Goal: Task Accomplishment & Management: Complete application form

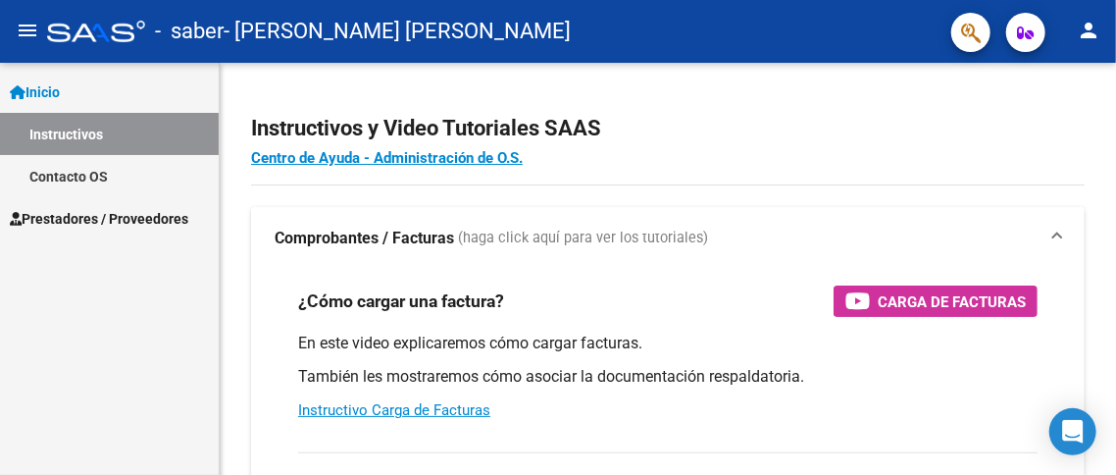
click at [128, 217] on span "Prestadores / Proveedores" at bounding box center [99, 219] width 179 height 22
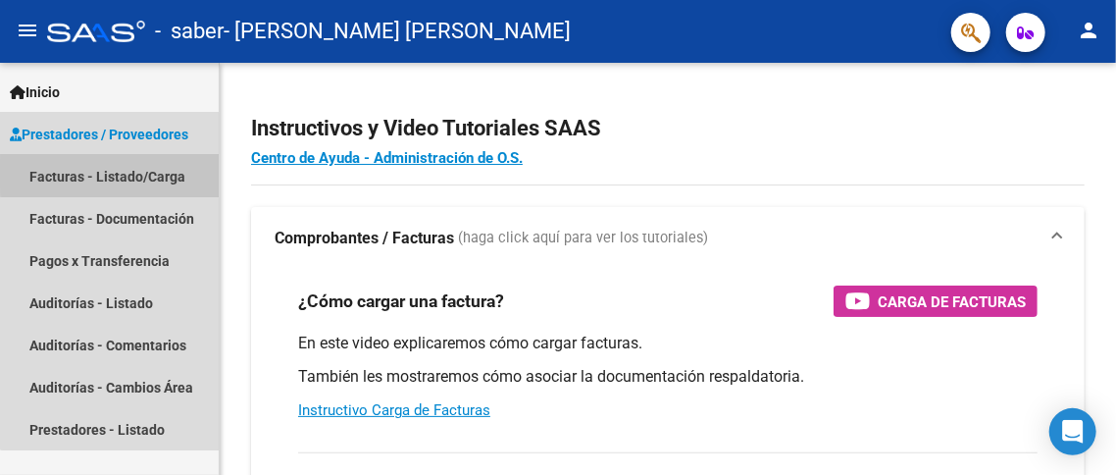
click at [129, 174] on link "Facturas - Listado/Carga" at bounding box center [109, 176] width 219 height 42
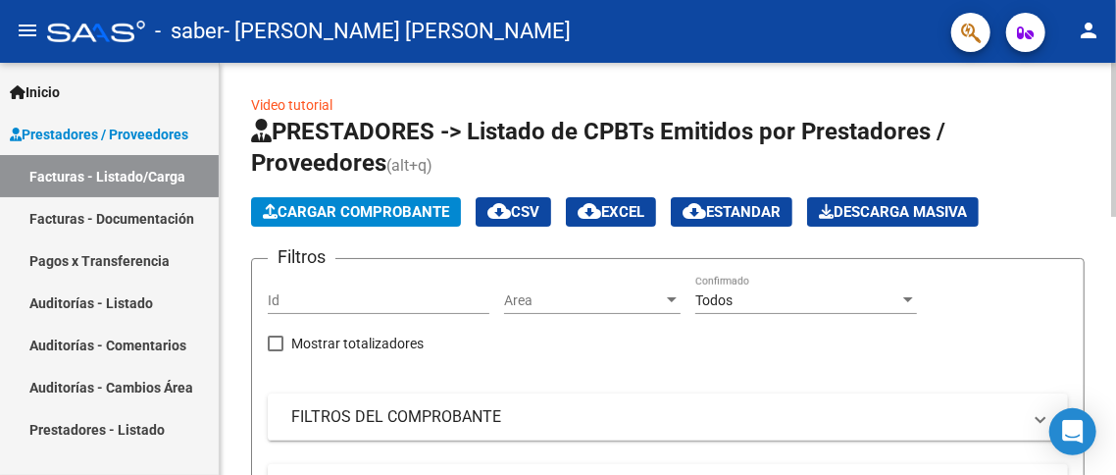
click at [367, 213] on span "Cargar Comprobante" at bounding box center [356, 212] width 186 height 18
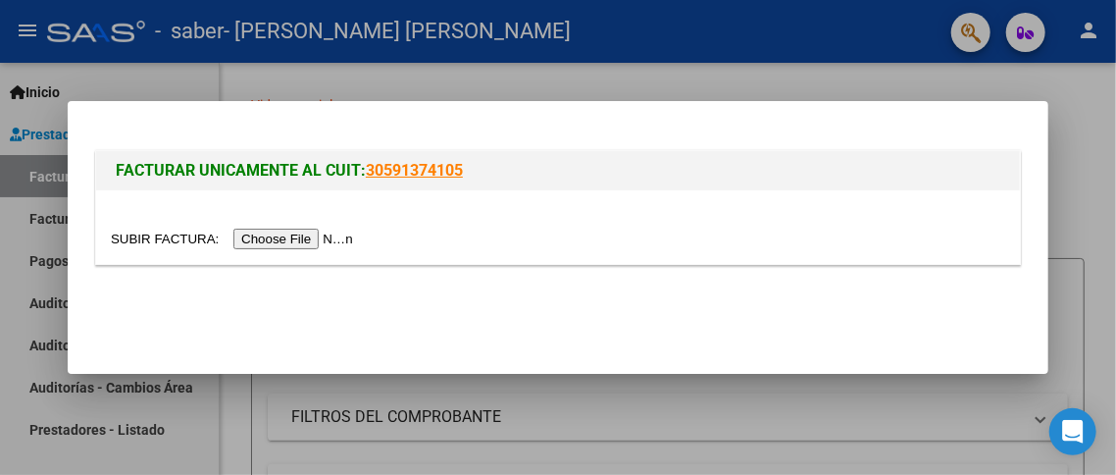
click at [303, 238] on input "file" at bounding box center [235, 239] width 248 height 21
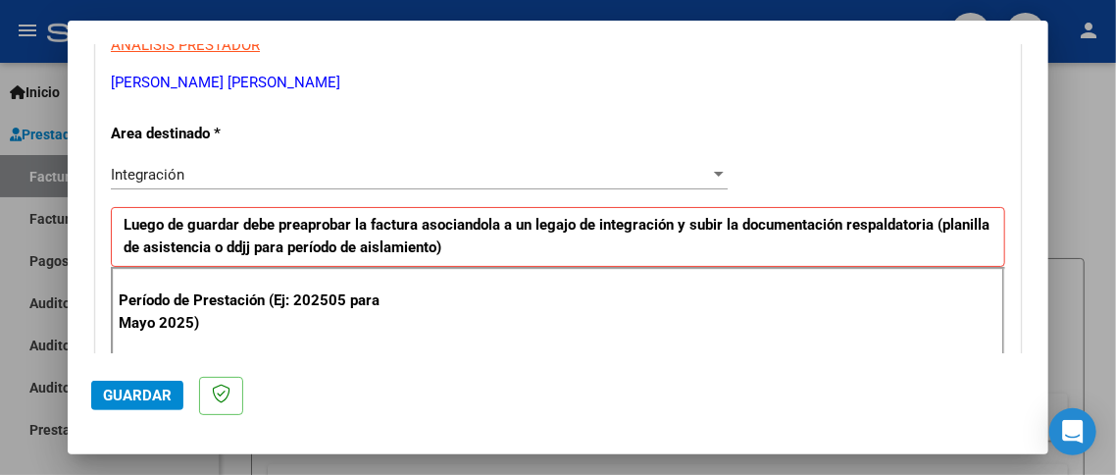
scroll to position [426, 0]
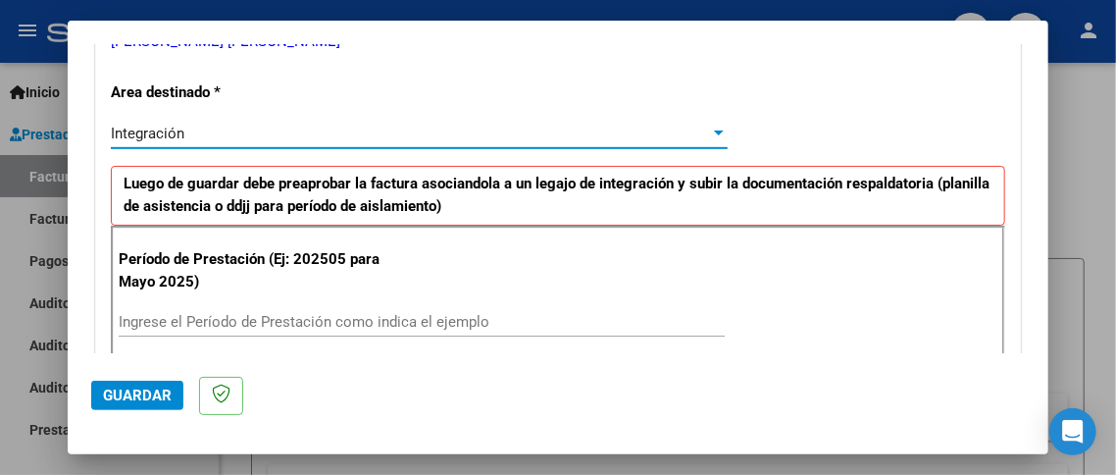
click at [710, 126] on div at bounding box center [719, 134] width 18 height 16
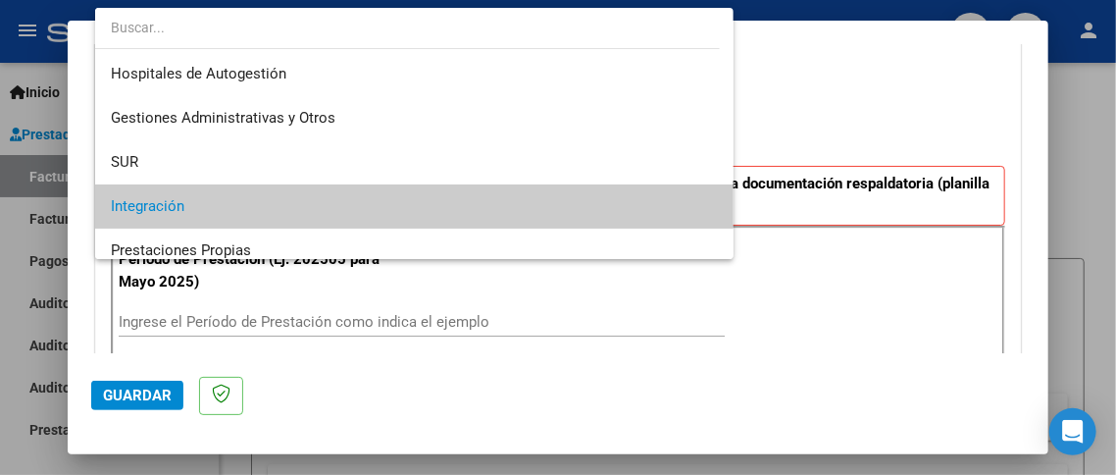
scroll to position [76, 0]
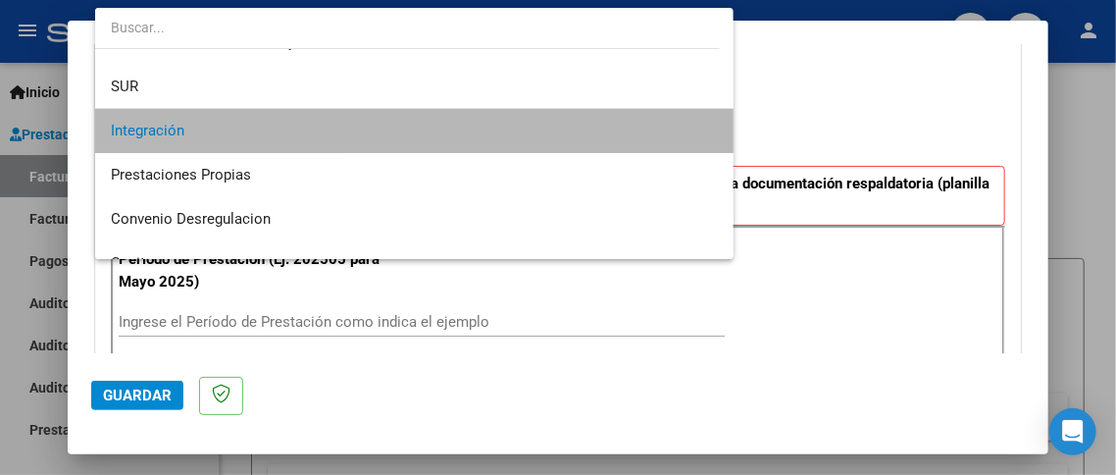
click at [704, 125] on mat-option "Integración" at bounding box center [415, 131] width 640 height 44
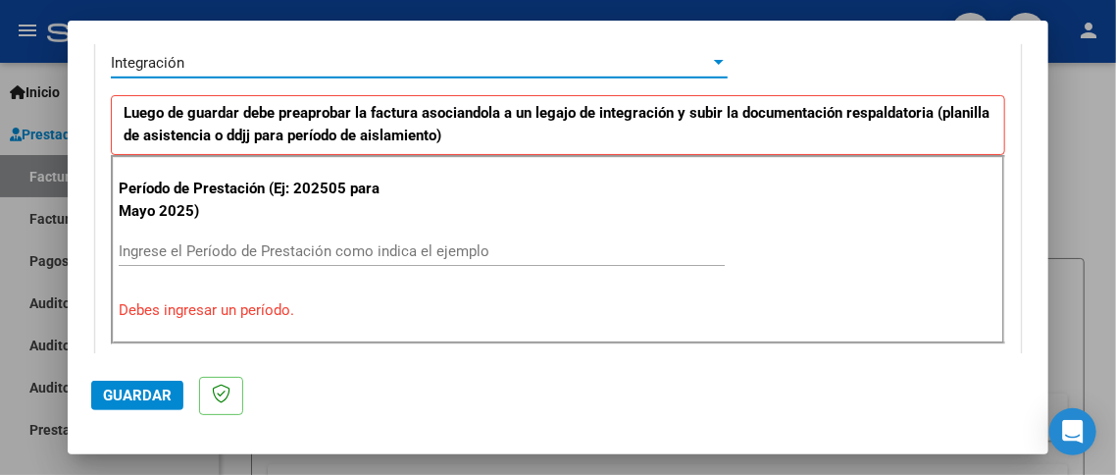
scroll to position [525, 0]
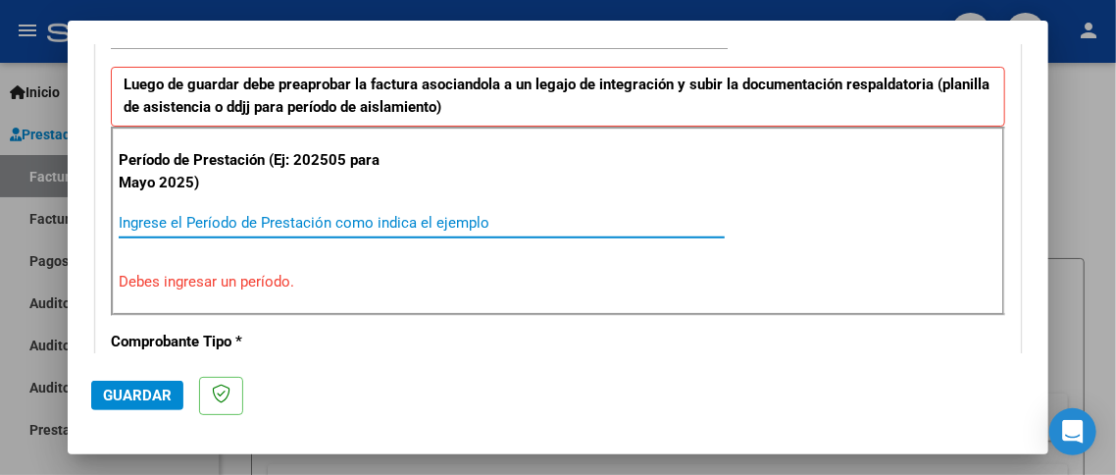
click at [152, 219] on input "Ingrese el Período de Prestación como indica el ejemplo" at bounding box center [422, 223] width 606 height 18
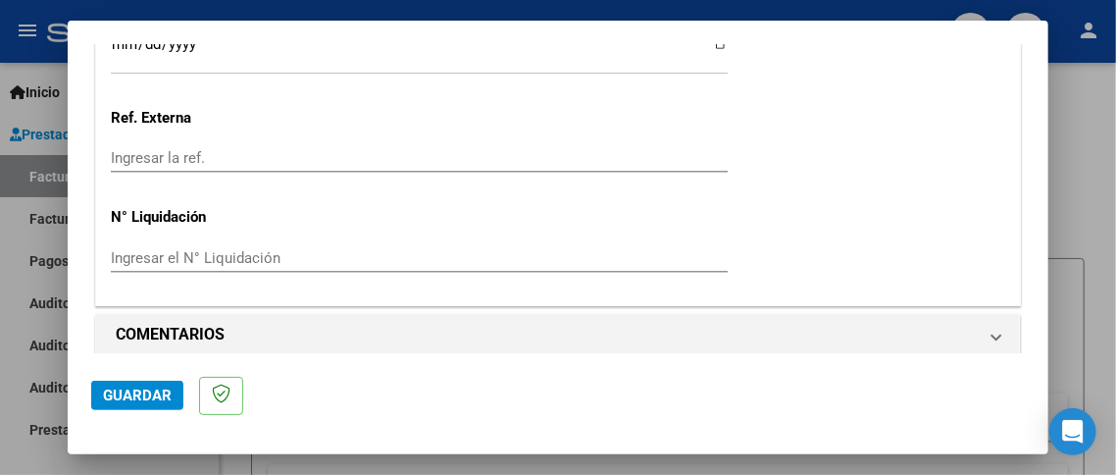
scroll to position [1471, 0]
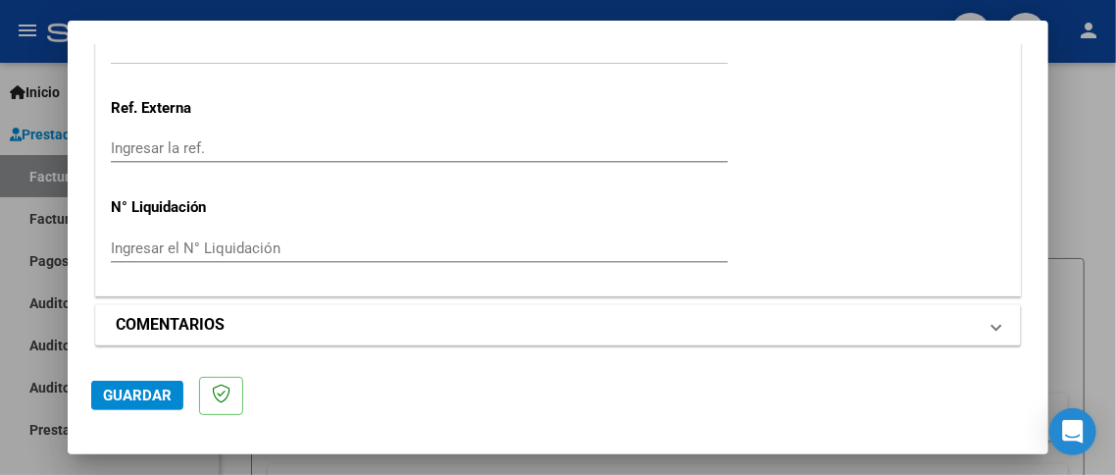
type input "202508"
click at [993, 325] on span at bounding box center [997, 325] width 8 height 24
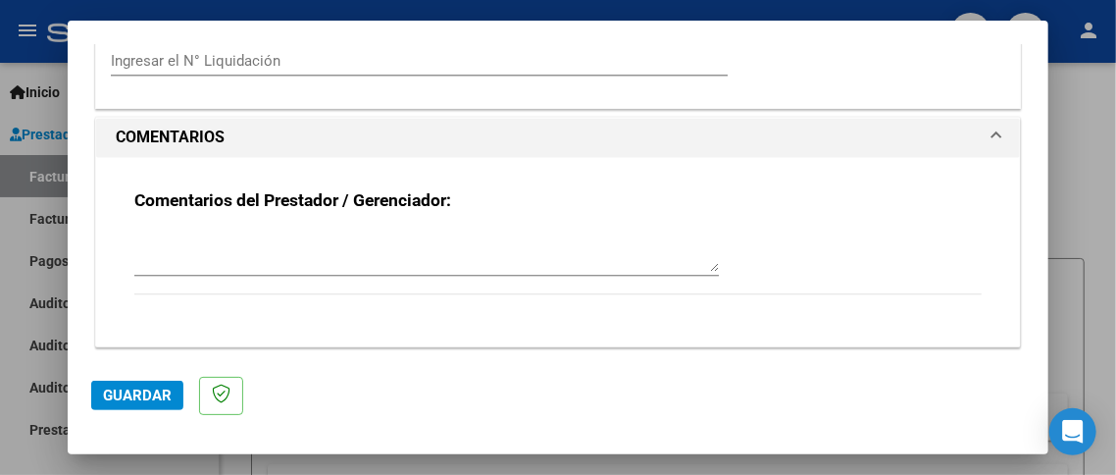
scroll to position [1660, 0]
click at [142, 394] on span "Guardar" at bounding box center [137, 396] width 69 height 18
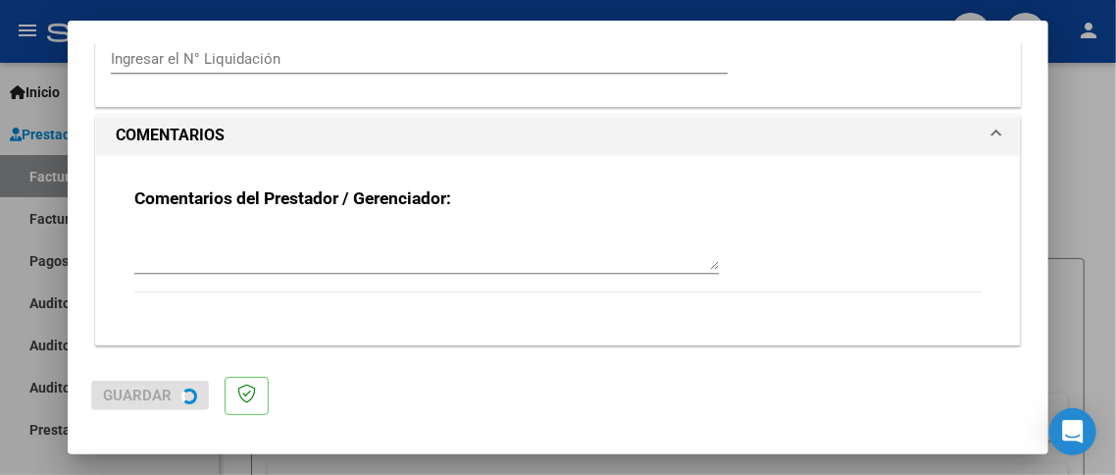
scroll to position [0, 0]
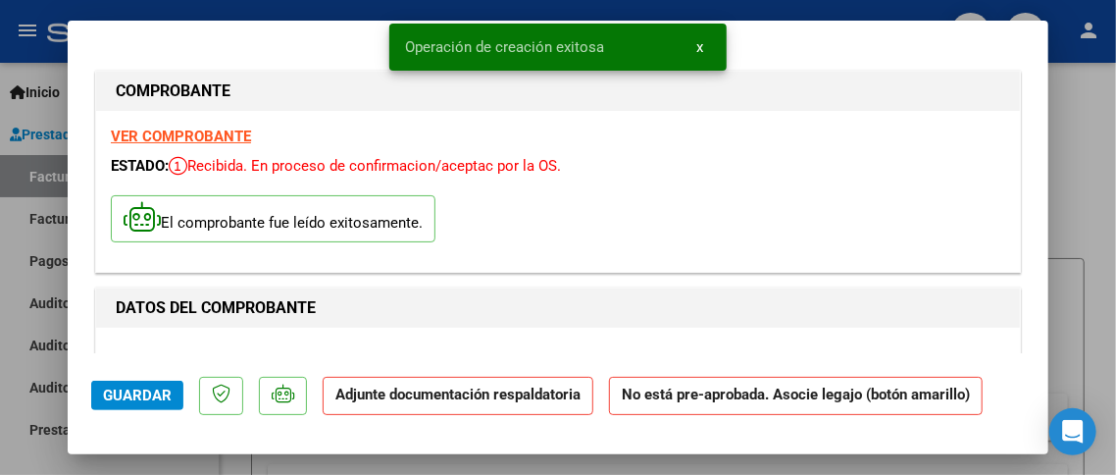
click at [486, 403] on p "Adjunte documentación respaldatoria" at bounding box center [458, 396] width 271 height 38
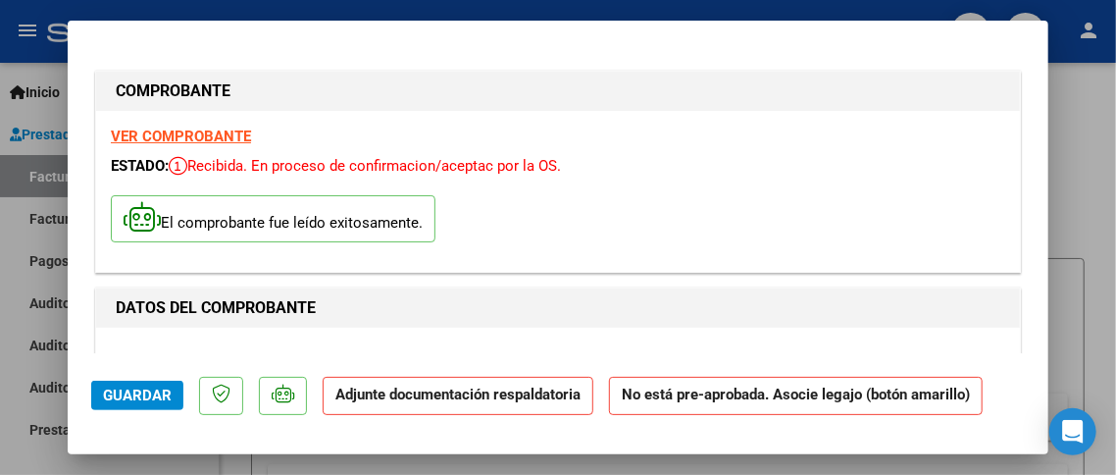
click at [469, 399] on strong "Adjunte documentación respaldatoria" at bounding box center [458, 395] width 245 height 18
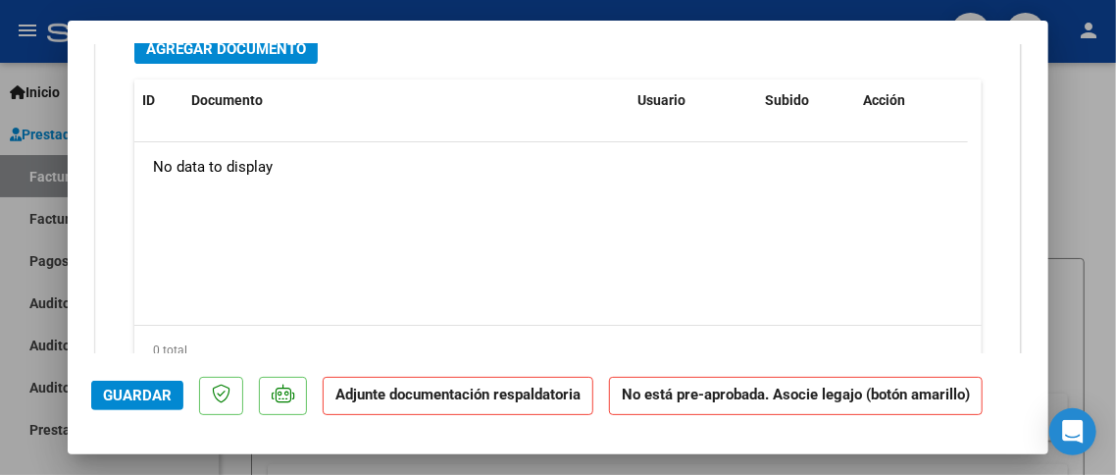
scroll to position [1766, 0]
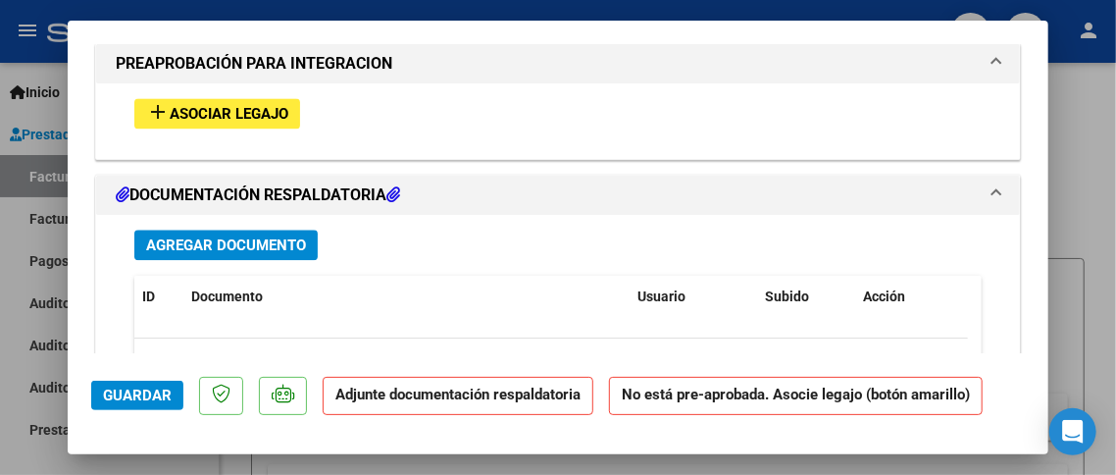
click at [269, 239] on span "Agregar Documento" at bounding box center [226, 245] width 160 height 18
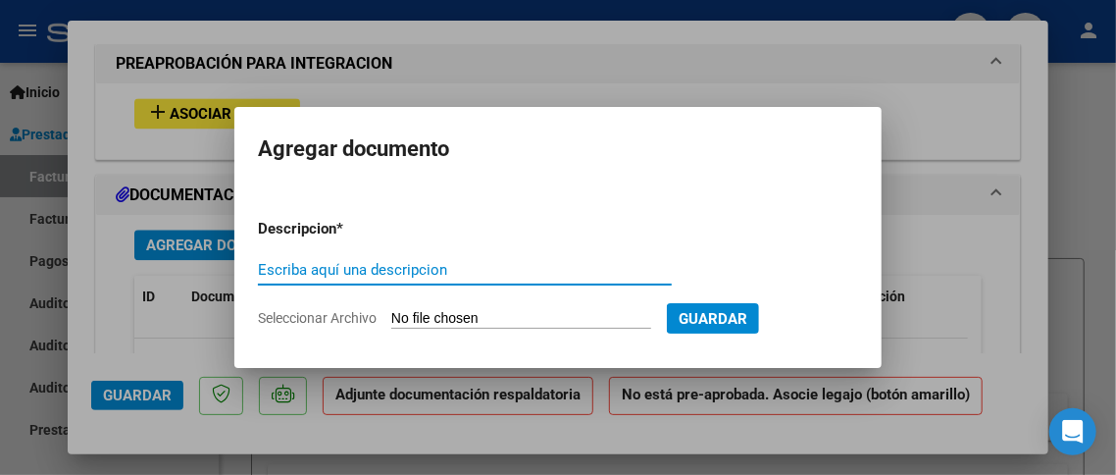
click at [339, 272] on input "Escriba aquí una descripcion" at bounding box center [465, 270] width 414 height 18
type input "planilla de asistencias"
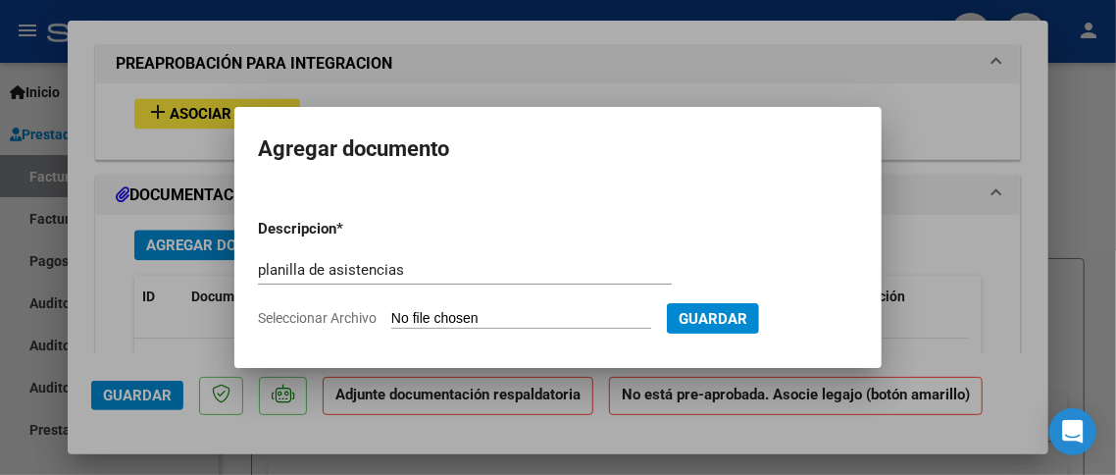
click at [462, 321] on input "Seleccionar Archivo" at bounding box center [521, 319] width 260 height 19
type input "C:\fakepath\[PERSON_NAME][DATE].pdf"
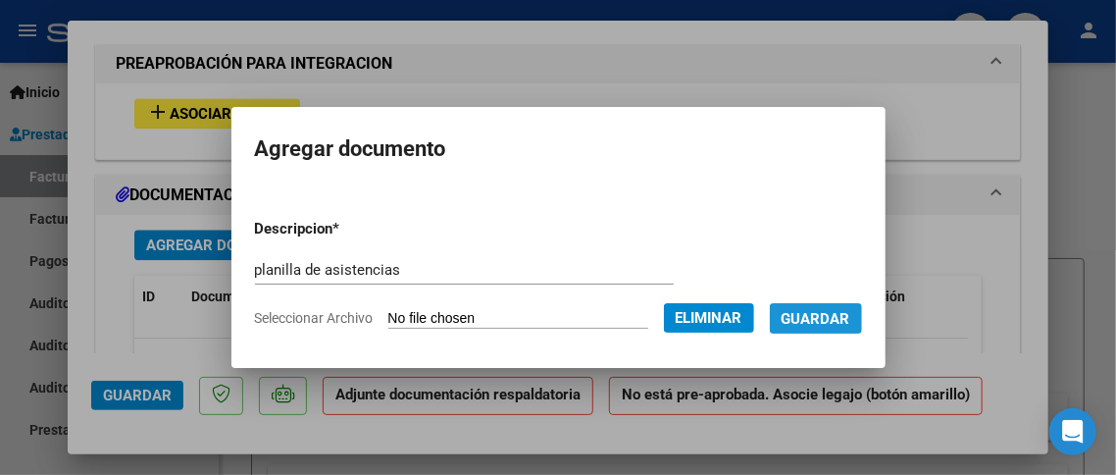
click at [850, 314] on span "Guardar" at bounding box center [816, 319] width 69 height 18
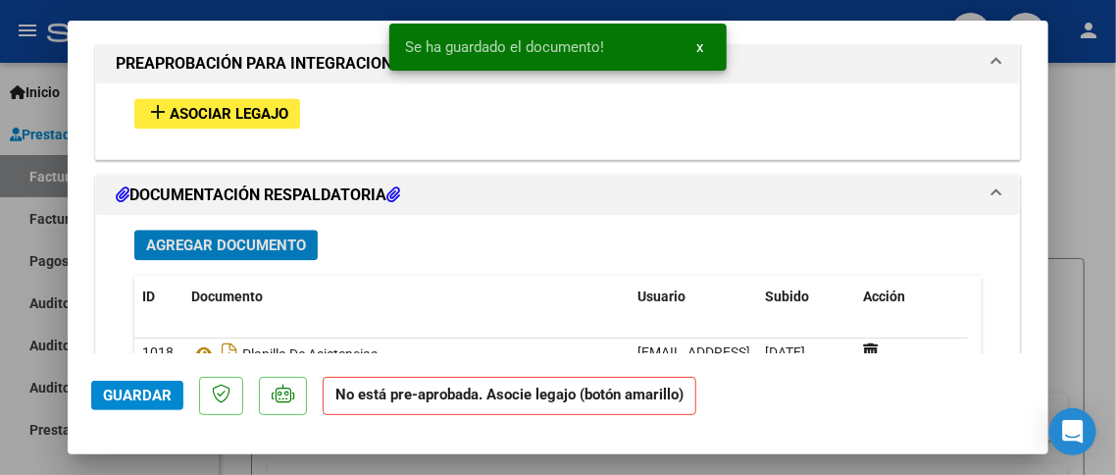
click at [445, 403] on strong "No está pre-aprobada. Asocie legajo (botón amarillo)" at bounding box center [510, 396] width 374 height 38
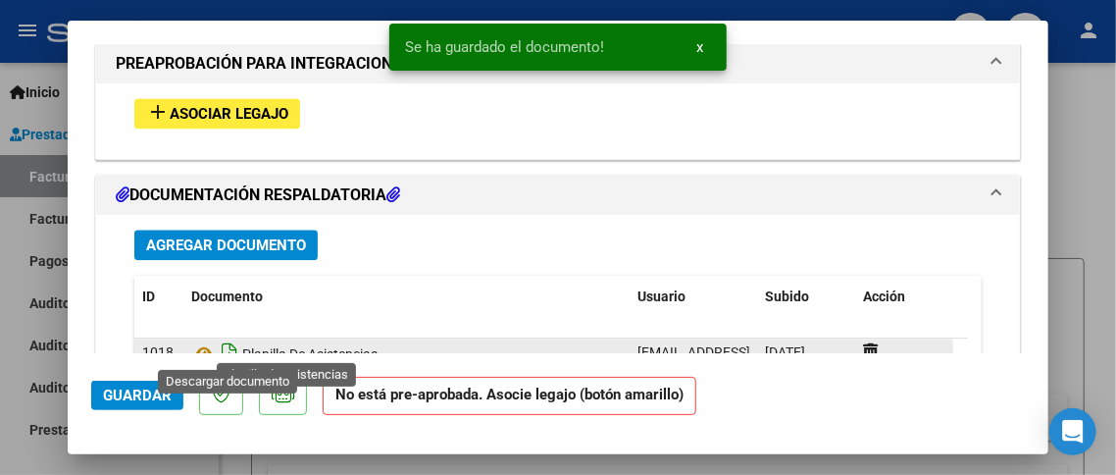
click at [218, 342] on icon "Descargar documento" at bounding box center [230, 352] width 26 height 31
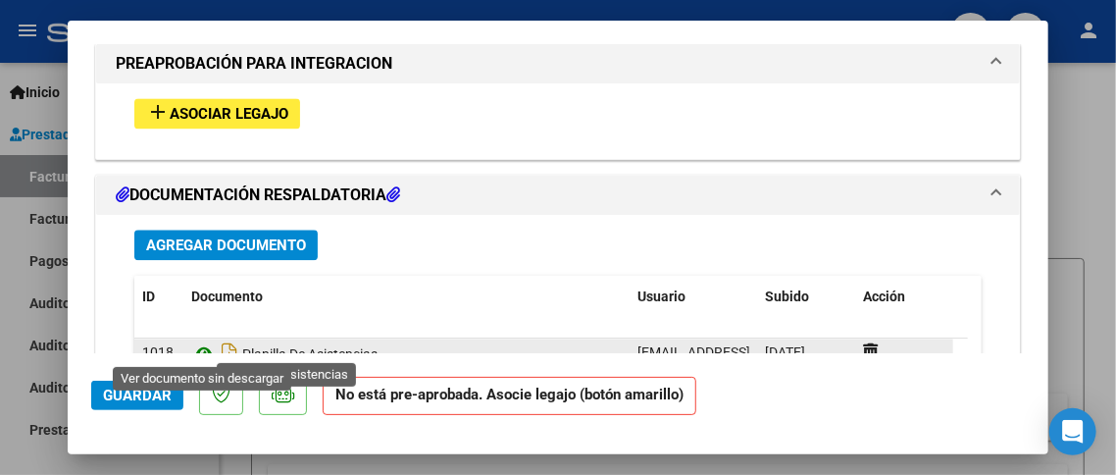
click at [206, 349] on icon at bounding box center [204, 353] width 26 height 24
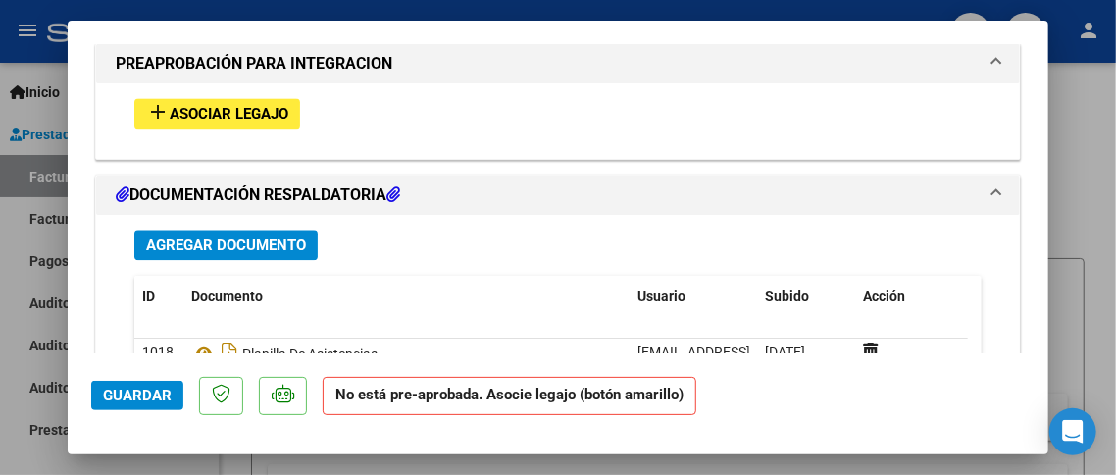
scroll to position [1668, 0]
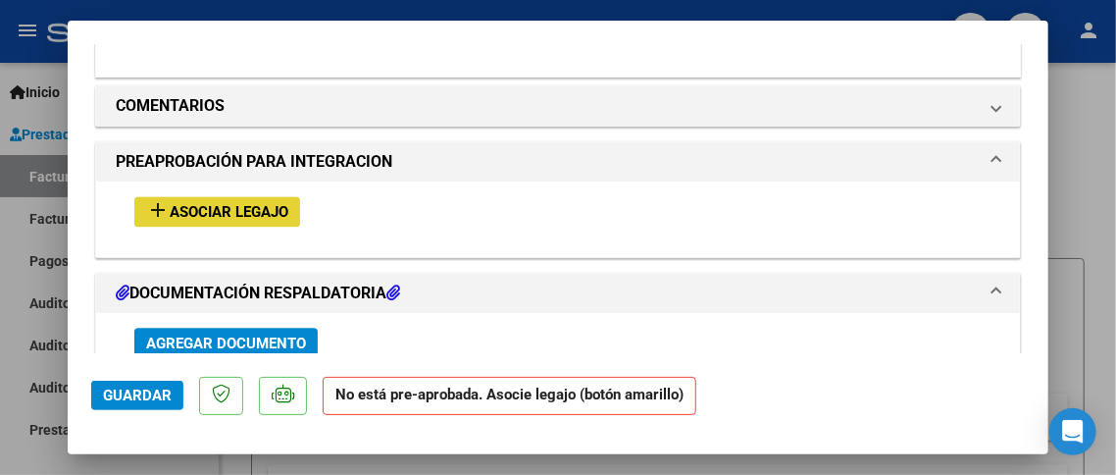
click at [211, 203] on span "Asociar Legajo" at bounding box center [229, 212] width 119 height 18
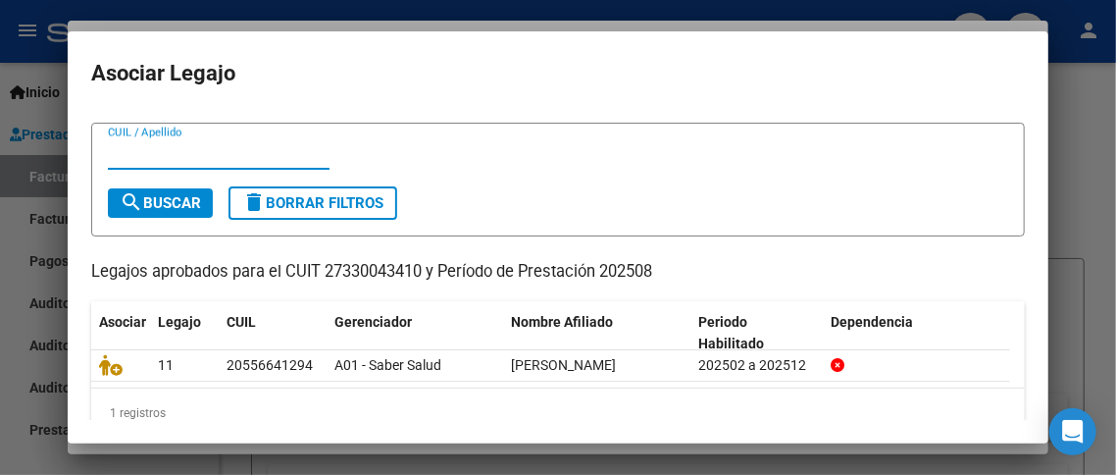
scroll to position [68, 0]
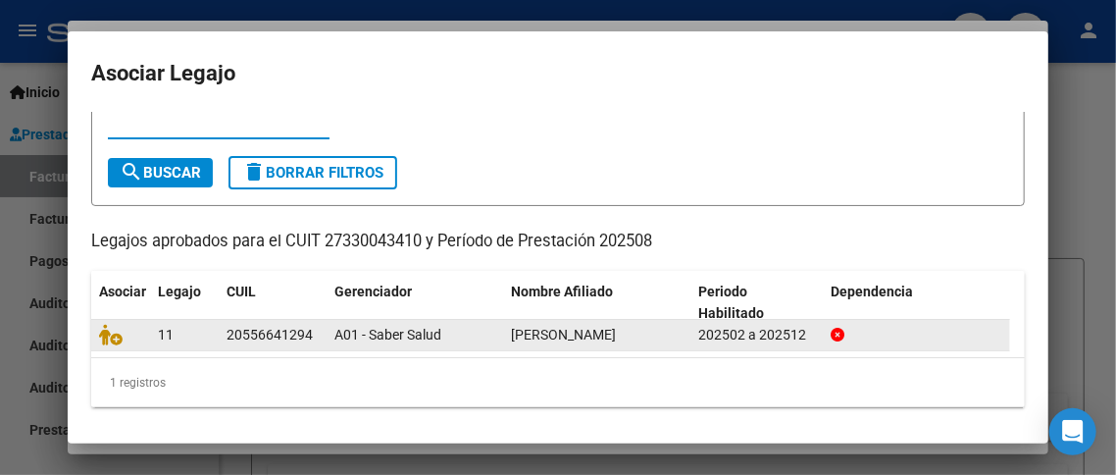
click at [274, 336] on div "20556641294" at bounding box center [270, 335] width 86 height 23
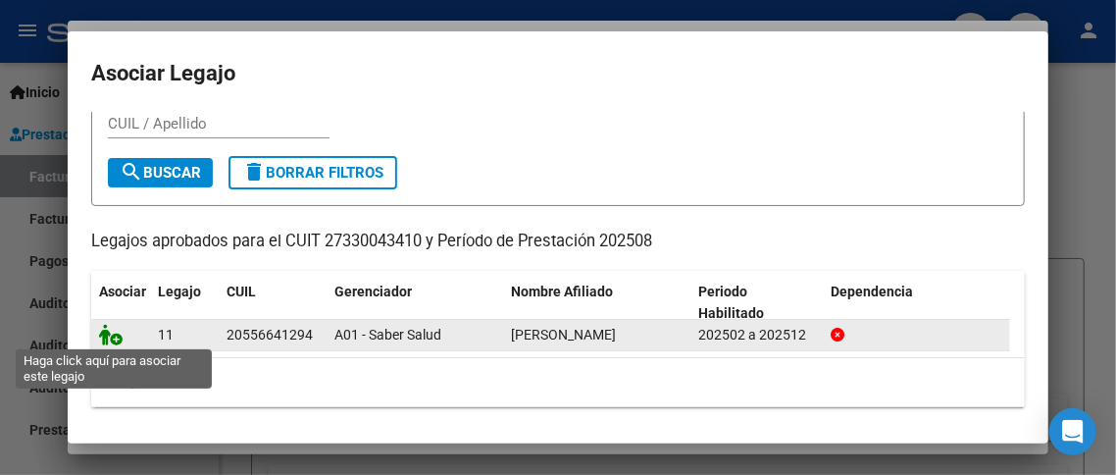
click at [111, 334] on icon at bounding box center [111, 335] width 24 height 22
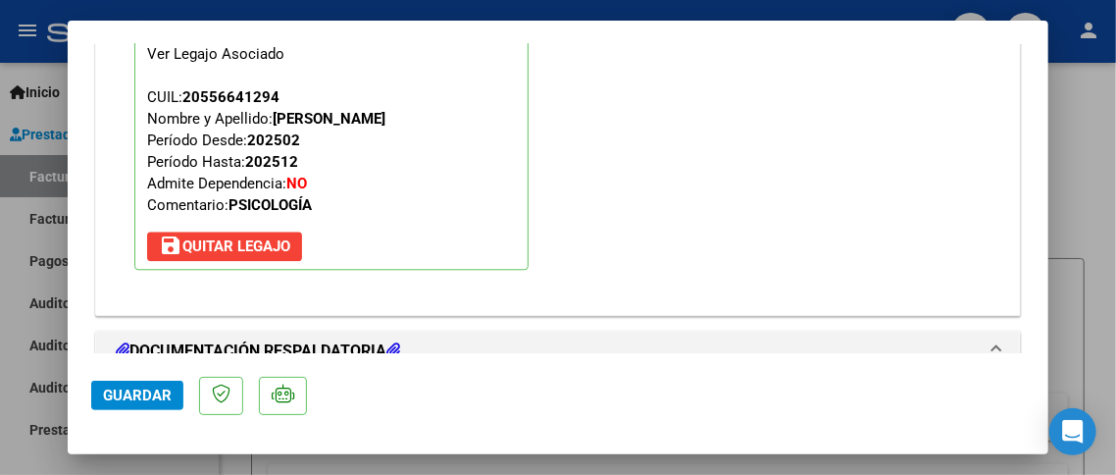
scroll to position [1915, 0]
click at [130, 389] on span "Guardar" at bounding box center [137, 396] width 69 height 18
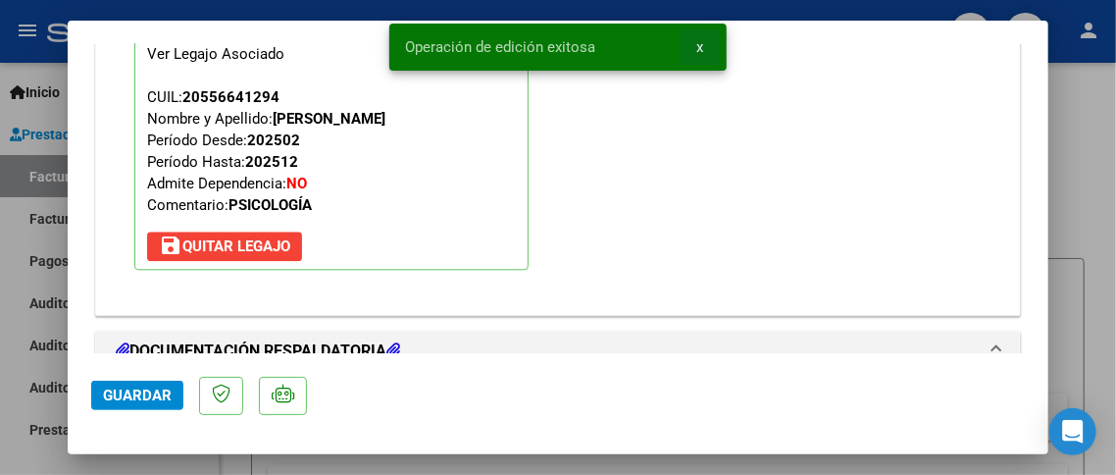
click at [697, 47] on span "x" at bounding box center [700, 47] width 7 height 18
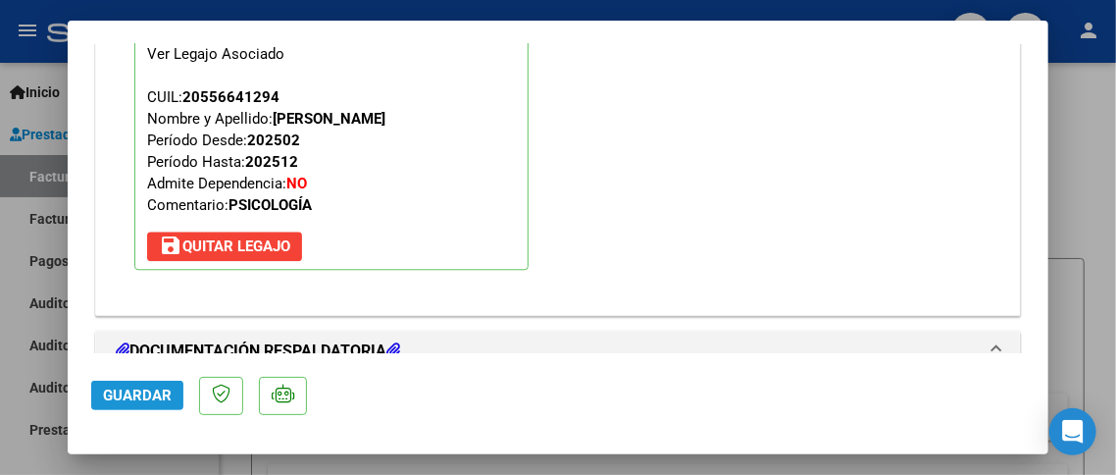
click at [117, 396] on span "Guardar" at bounding box center [137, 396] width 69 height 18
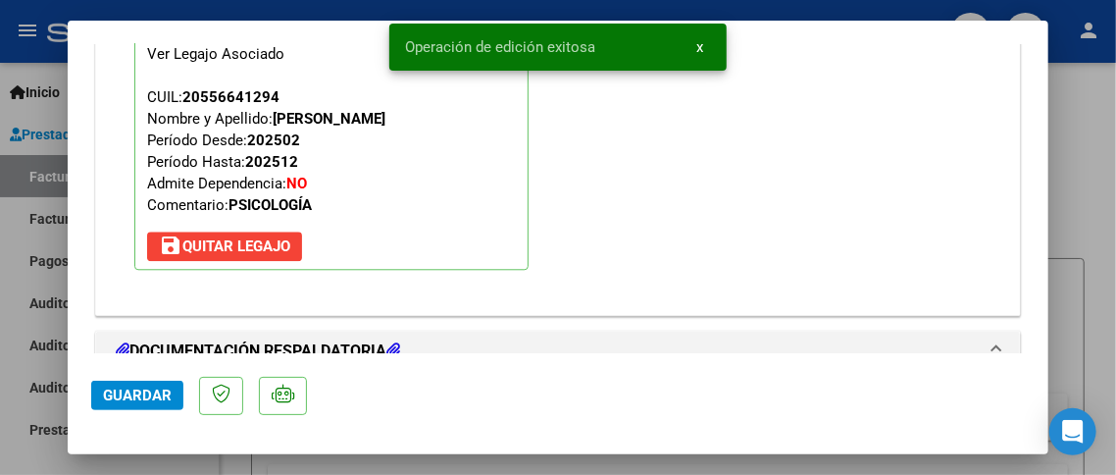
click at [706, 49] on button "x" at bounding box center [700, 46] width 38 height 35
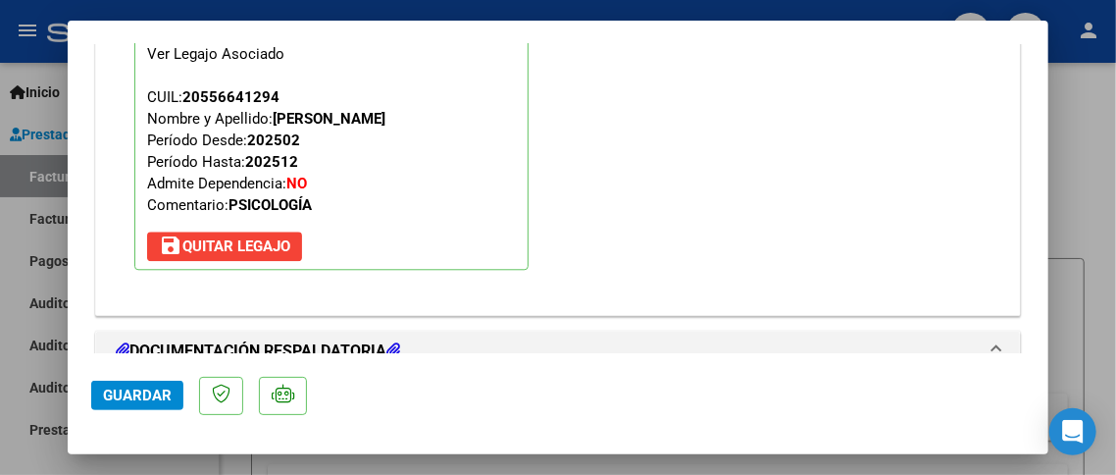
click at [1096, 145] on div at bounding box center [558, 237] width 1116 height 475
type input "$ 0,00"
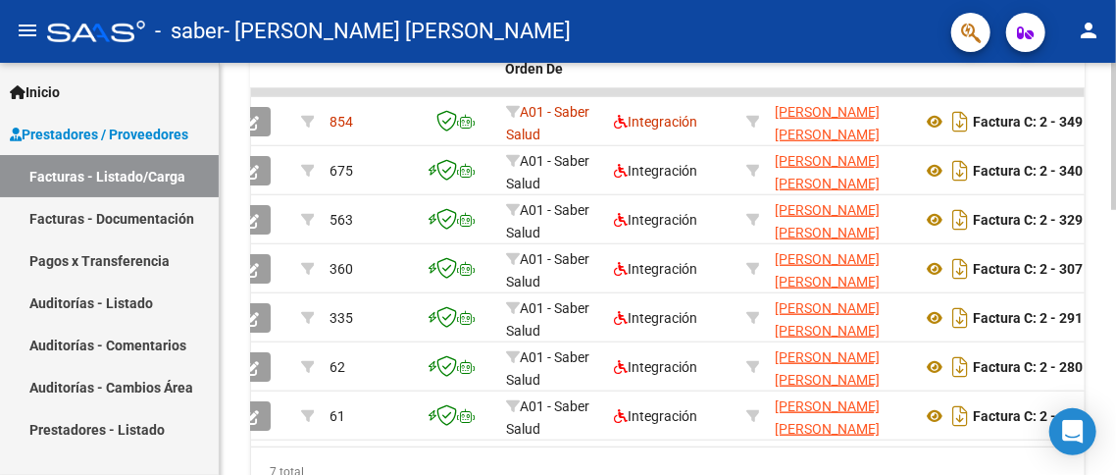
scroll to position [0, 0]
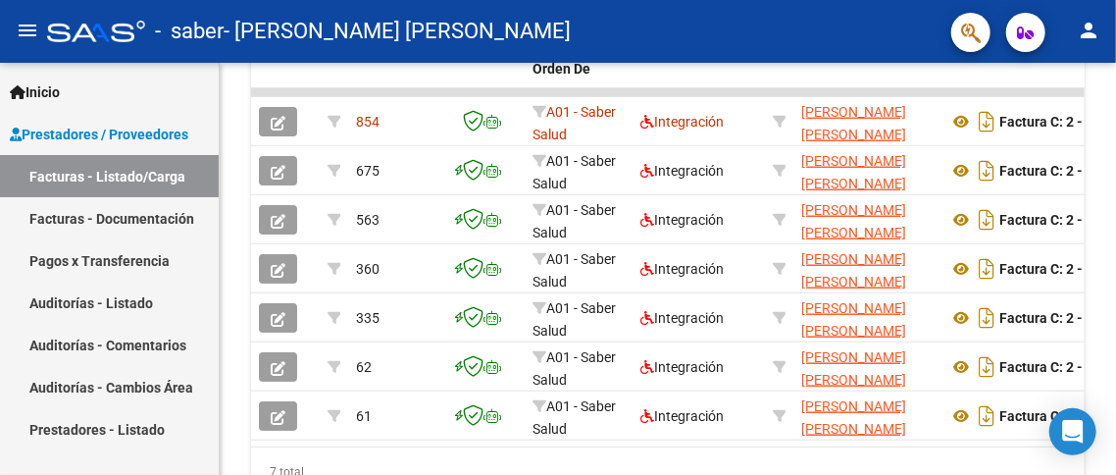
click at [100, 259] on link "Pagos x Transferencia" at bounding box center [109, 260] width 219 height 42
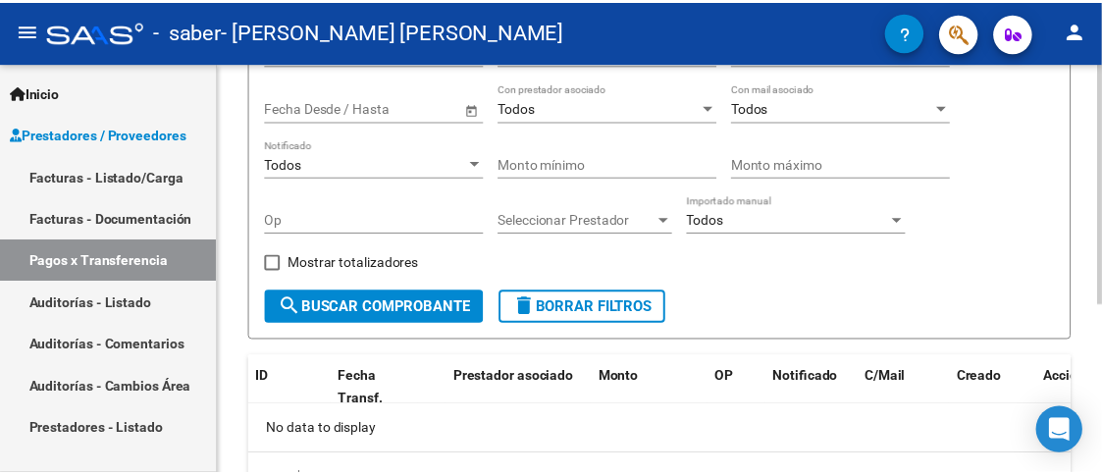
scroll to position [289, 0]
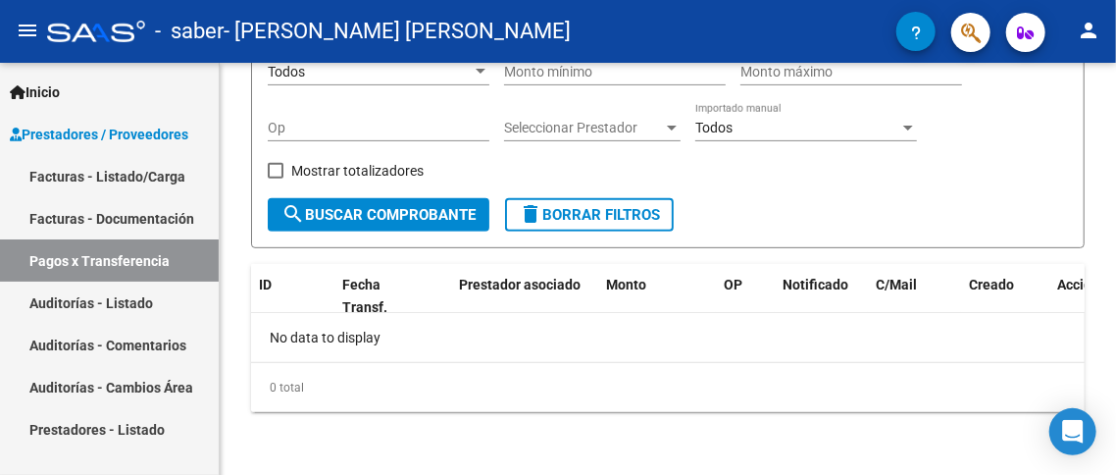
click at [1096, 35] on mat-icon "person" at bounding box center [1089, 31] width 24 height 24
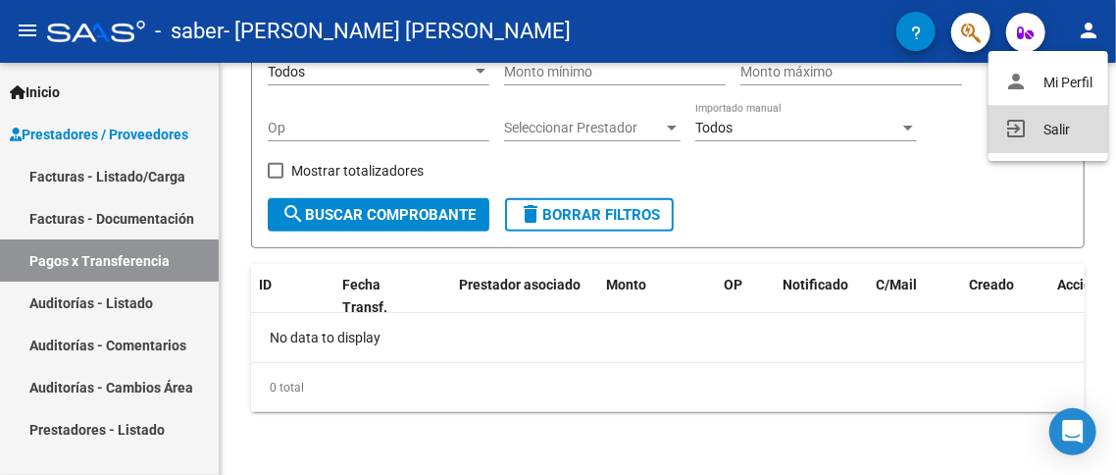
click at [1030, 140] on button "exit_to_app Salir" at bounding box center [1049, 129] width 120 height 47
